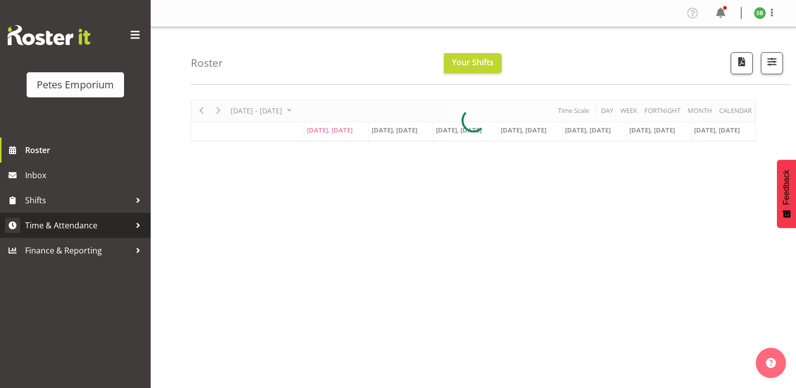
click at [69, 228] on span "Time & Attendance" at bounding box center [78, 225] width 106 height 15
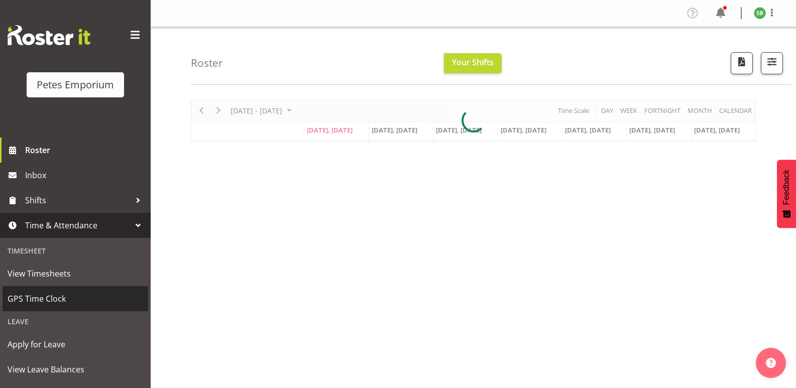
click at [40, 296] on span "GPS Time Clock" at bounding box center [76, 298] width 136 height 15
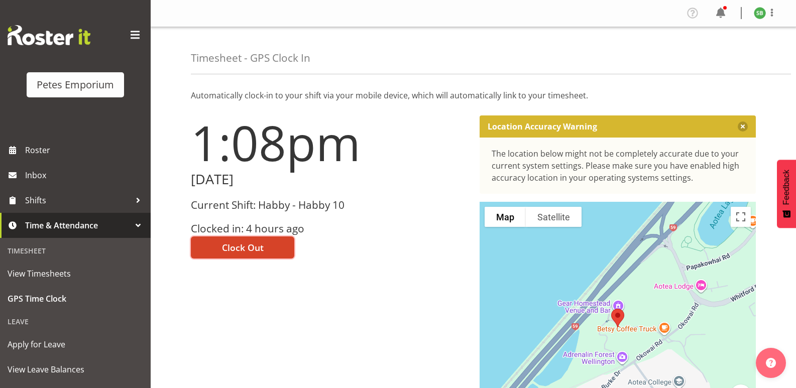
click at [242, 248] on span "Clock Out" at bounding box center [243, 247] width 42 height 13
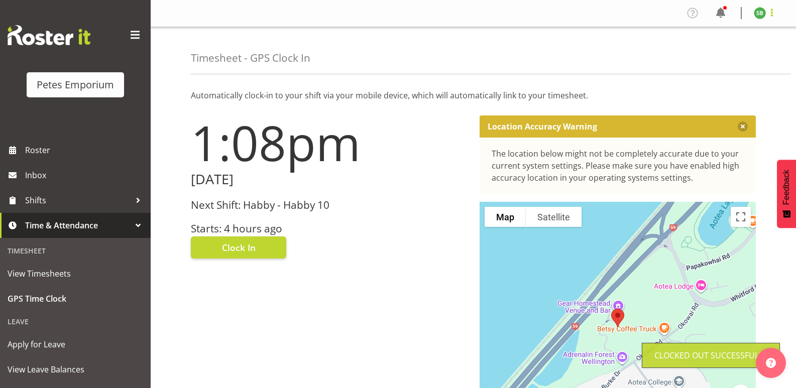
click at [773, 10] on span at bounding box center [772, 13] width 12 height 12
click at [707, 60] on link "Log Out" at bounding box center [730, 53] width 96 height 18
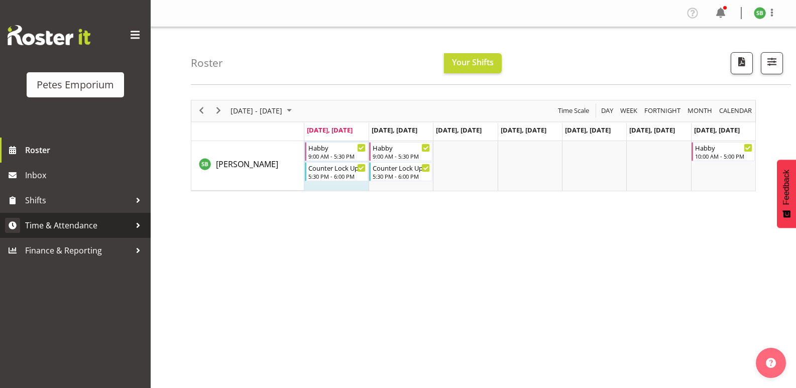
click at [66, 222] on span "Time & Attendance" at bounding box center [78, 225] width 106 height 15
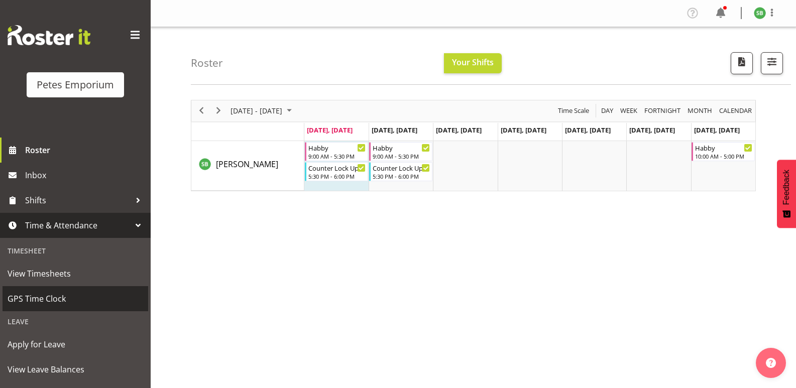
click at [57, 296] on span "GPS Time Clock" at bounding box center [76, 298] width 136 height 15
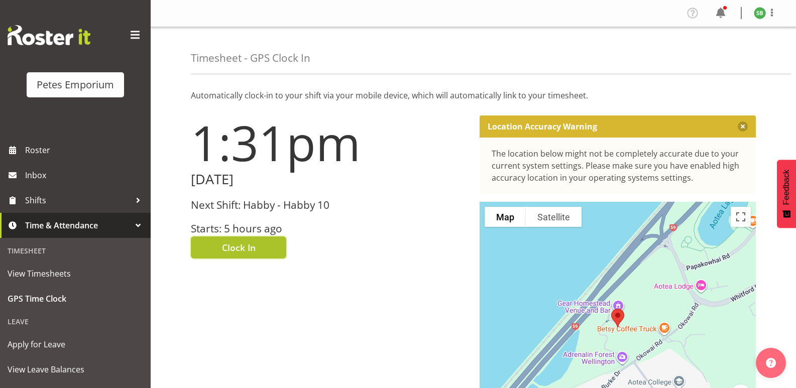
click at [243, 247] on span "Clock In" at bounding box center [239, 247] width 34 height 13
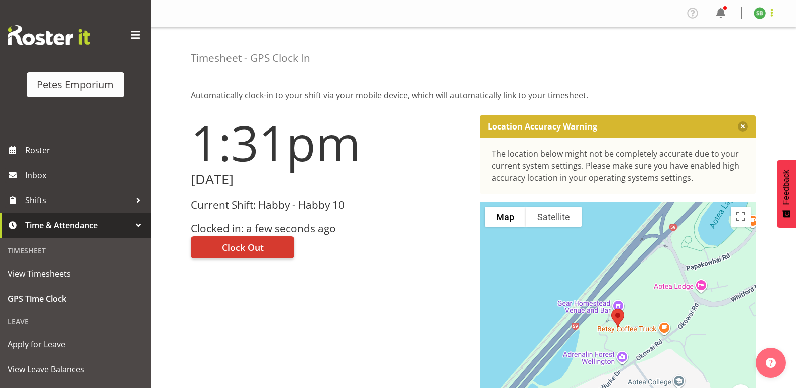
click at [777, 9] on span at bounding box center [772, 13] width 12 height 12
click at [721, 60] on link "Log Out" at bounding box center [730, 53] width 96 height 18
